Goal: Navigation & Orientation: Find specific page/section

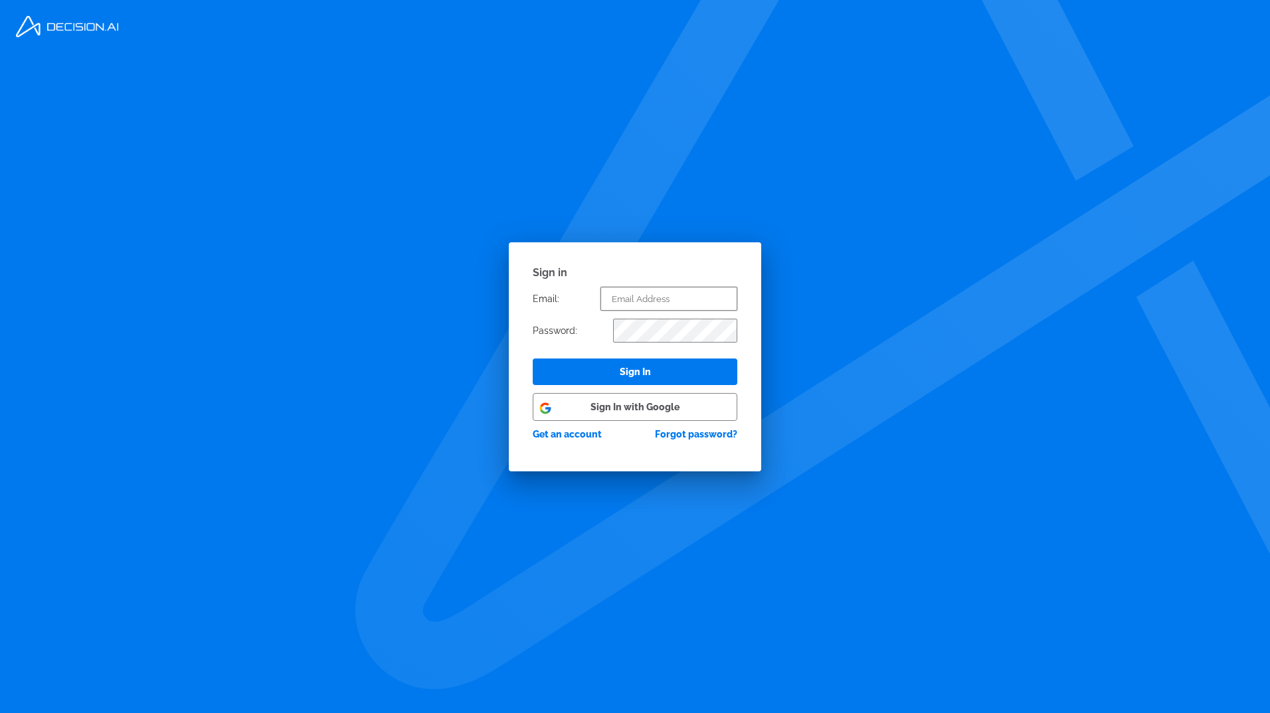
click at [650, 296] on input "text" at bounding box center [668, 299] width 137 height 24
type input "[PERSON_NAME][EMAIL_ADDRESS][DOMAIN_NAME]"
click at [640, 369] on button "Sign In" at bounding box center [635, 372] width 205 height 27
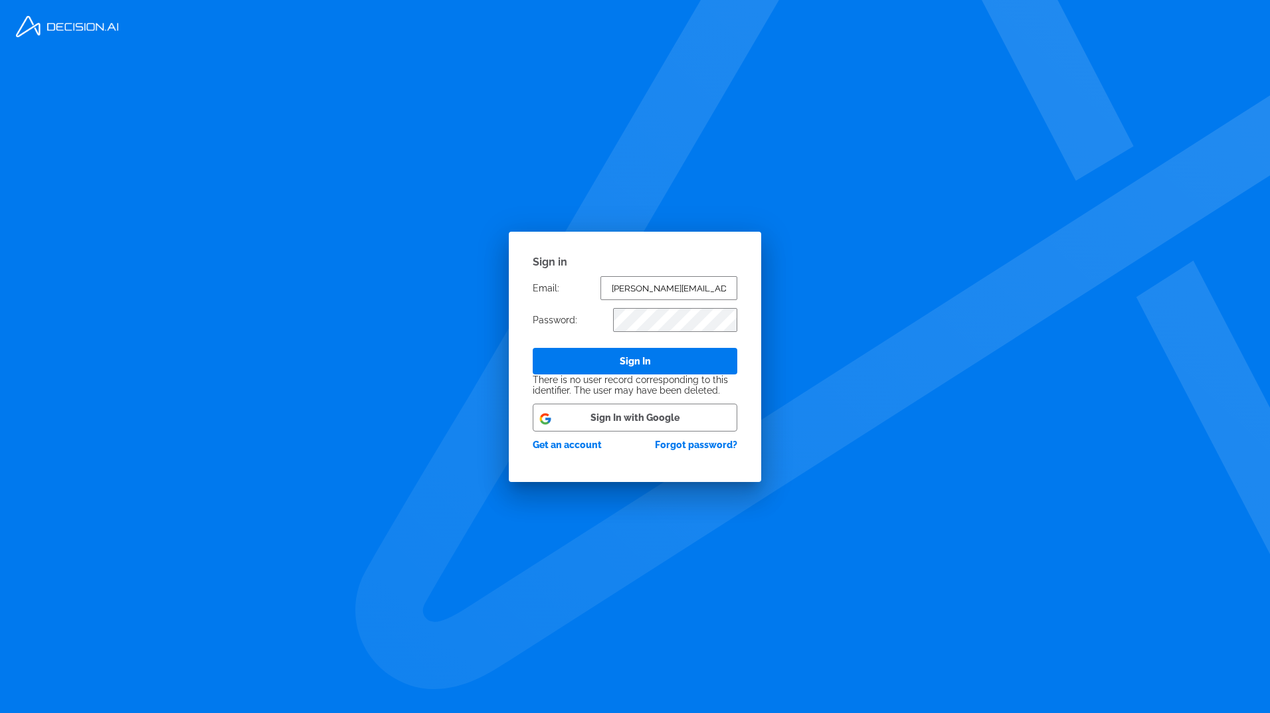
click at [626, 355] on button "Sign In" at bounding box center [635, 361] width 205 height 27
click at [654, 418] on button "Sign In with Google" at bounding box center [635, 418] width 205 height 28
select select "Week"
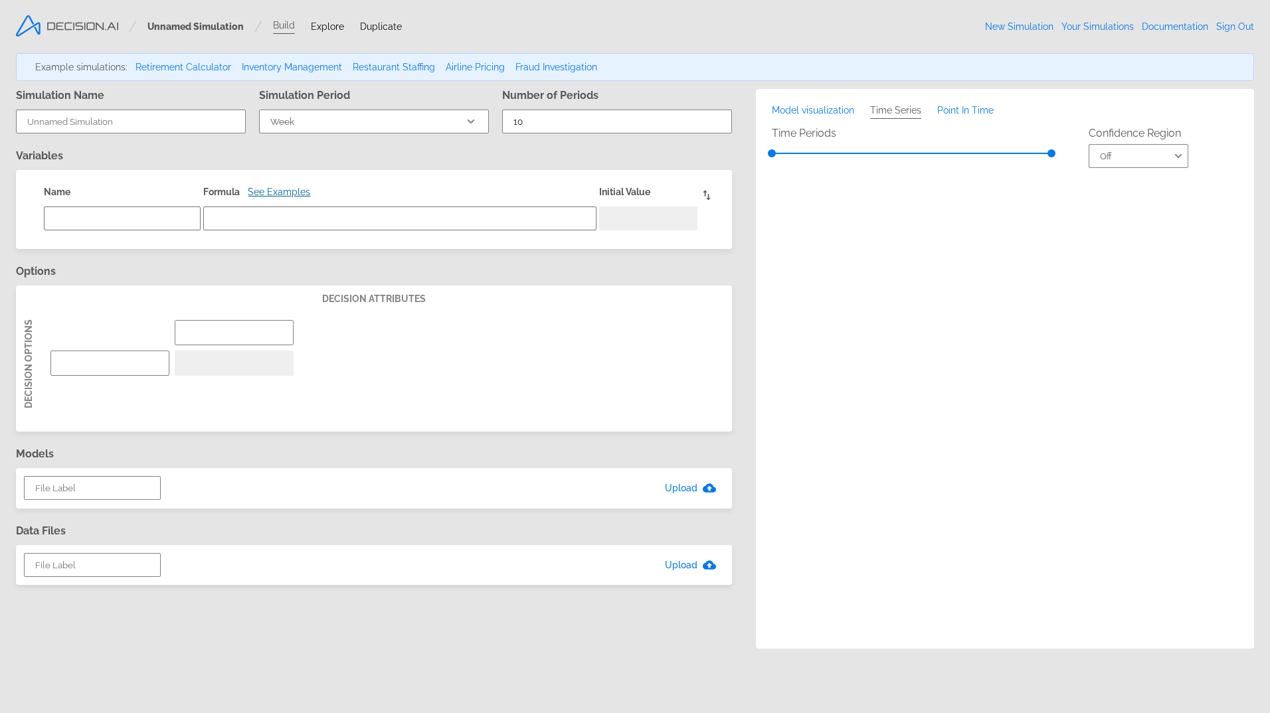
click at [322, 27] on span "Explore" at bounding box center [327, 26] width 33 height 11
click at [288, 24] on link "Build" at bounding box center [284, 27] width 22 height 14
drag, startPoint x: 322, startPoint y: 31, endPoint x: 316, endPoint y: 35, distance: 7.6
click at [322, 31] on span "Explore" at bounding box center [327, 26] width 33 height 11
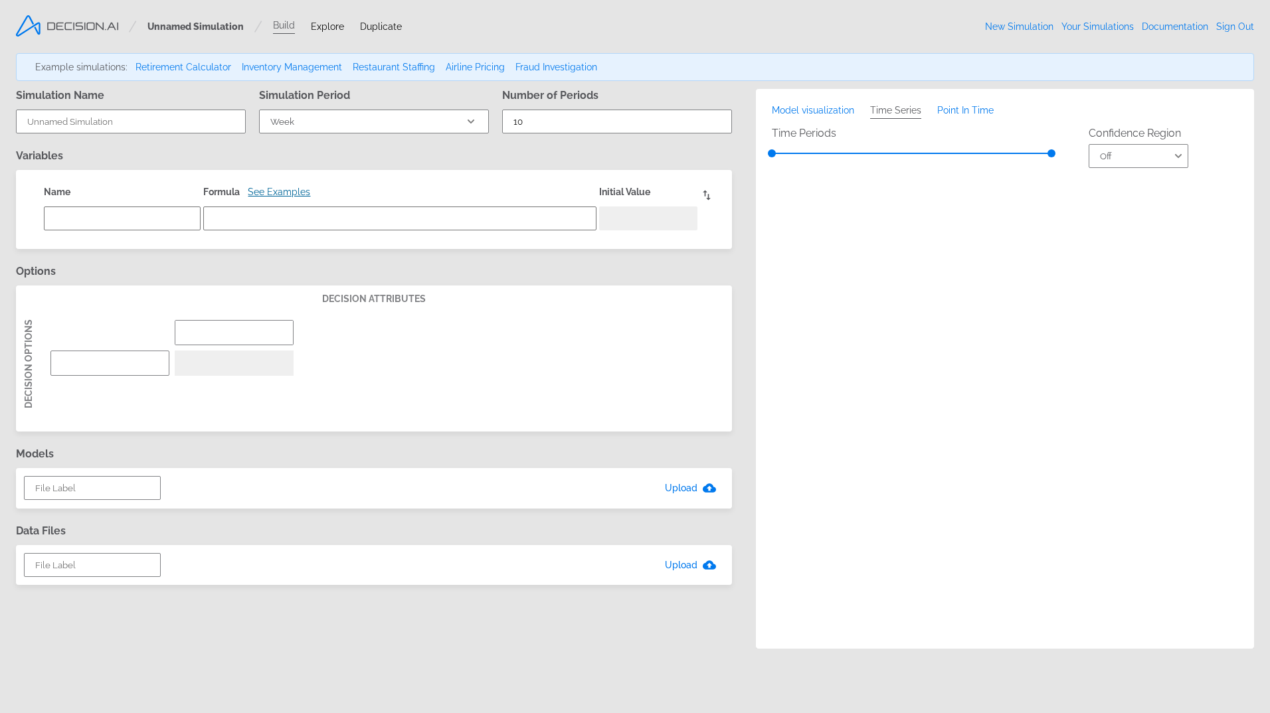
click at [1187, 29] on link "Documentation" at bounding box center [1175, 26] width 66 height 11
